Goal: Task Accomplishment & Management: Manage account settings

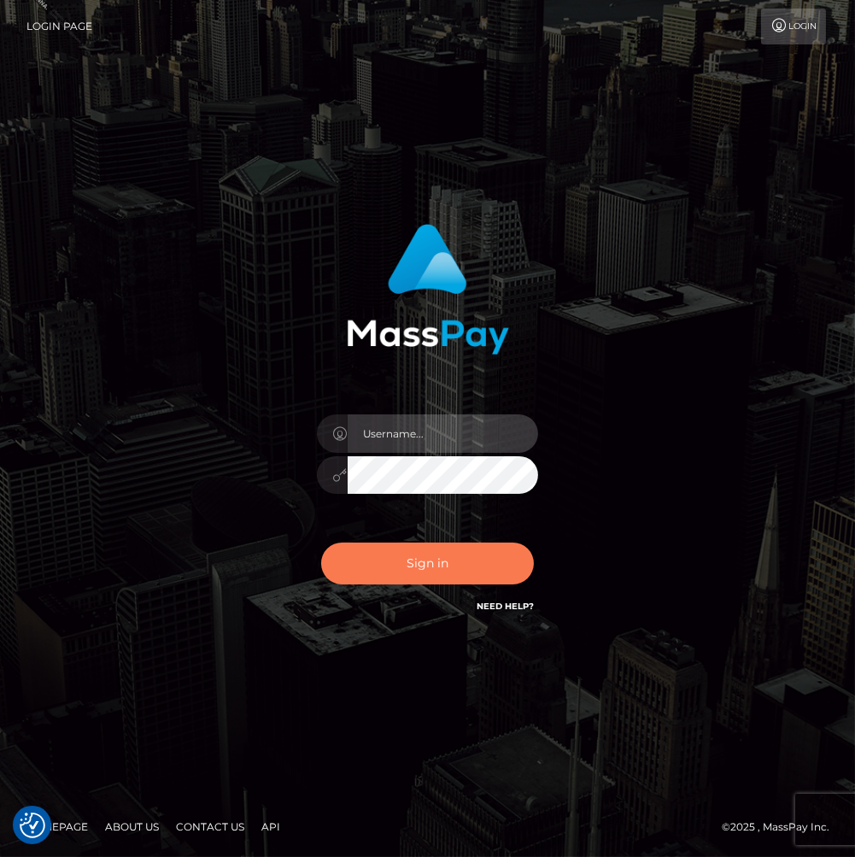
type input "Veska.megabonanza"
click at [453, 556] on button "Sign in" at bounding box center [428, 564] width 214 height 42
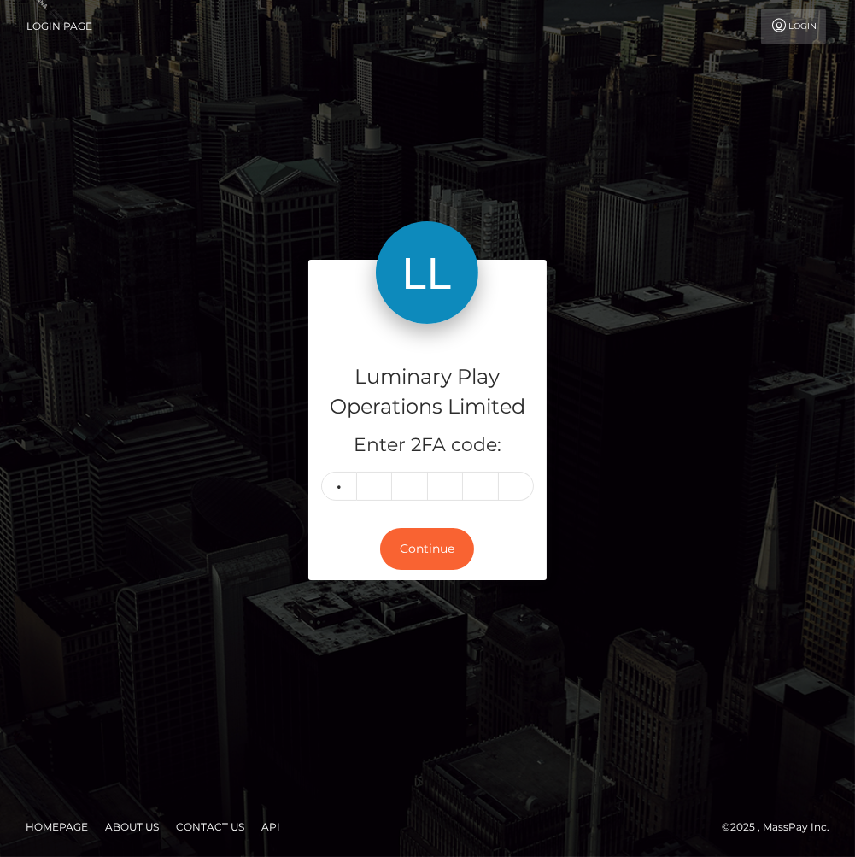
type input "6"
type input "4"
type input "1"
type input "4"
type input "1"
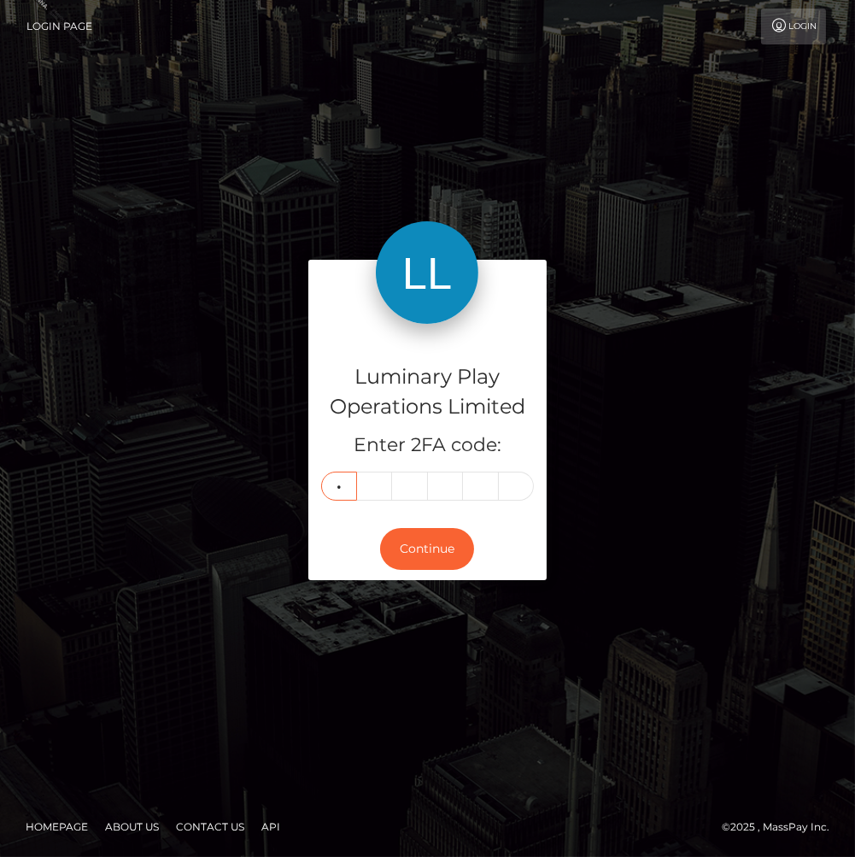
type input "8"
type input "2"
type input "0"
type input "7"
type input "0"
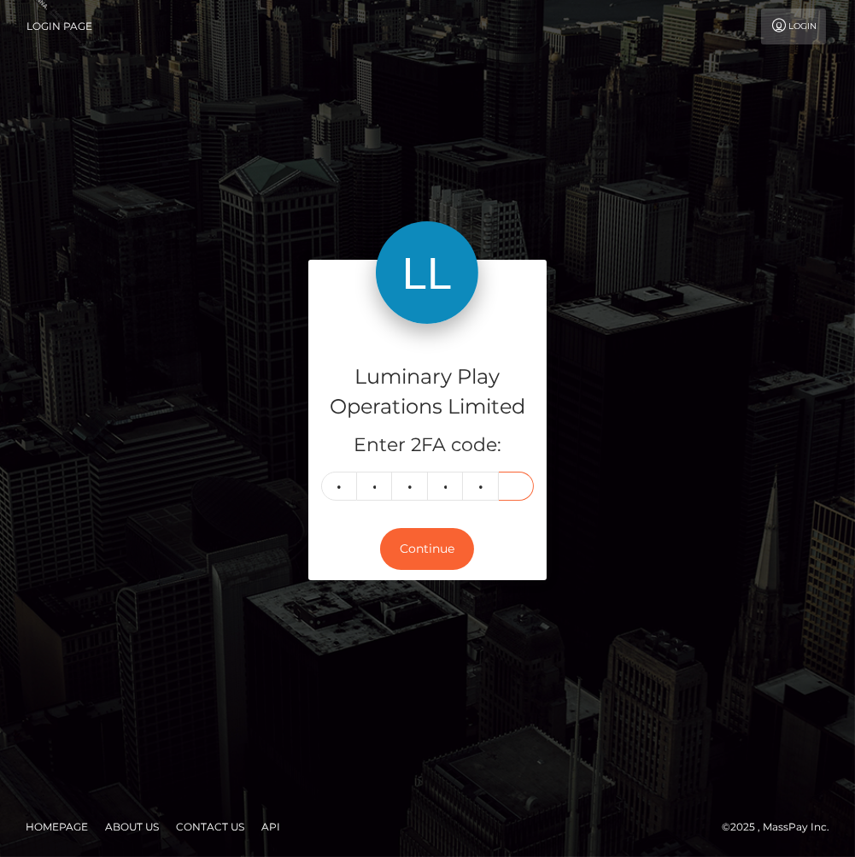
type input "5"
